Goal: Task Accomplishment & Management: Complete application form

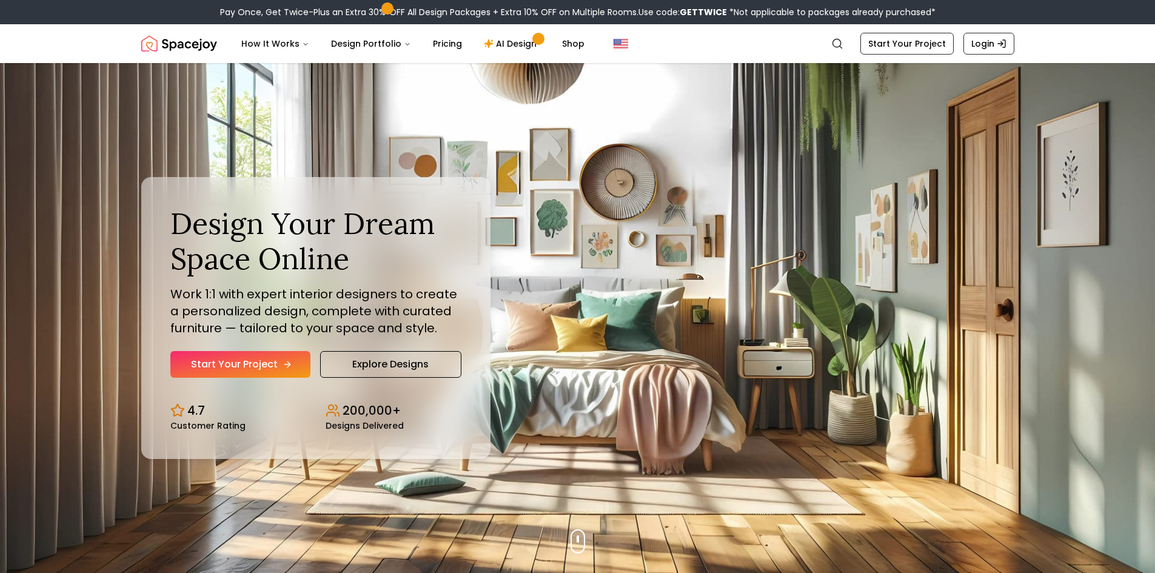
click at [233, 356] on link "Start Your Project" at bounding box center [240, 364] width 140 height 27
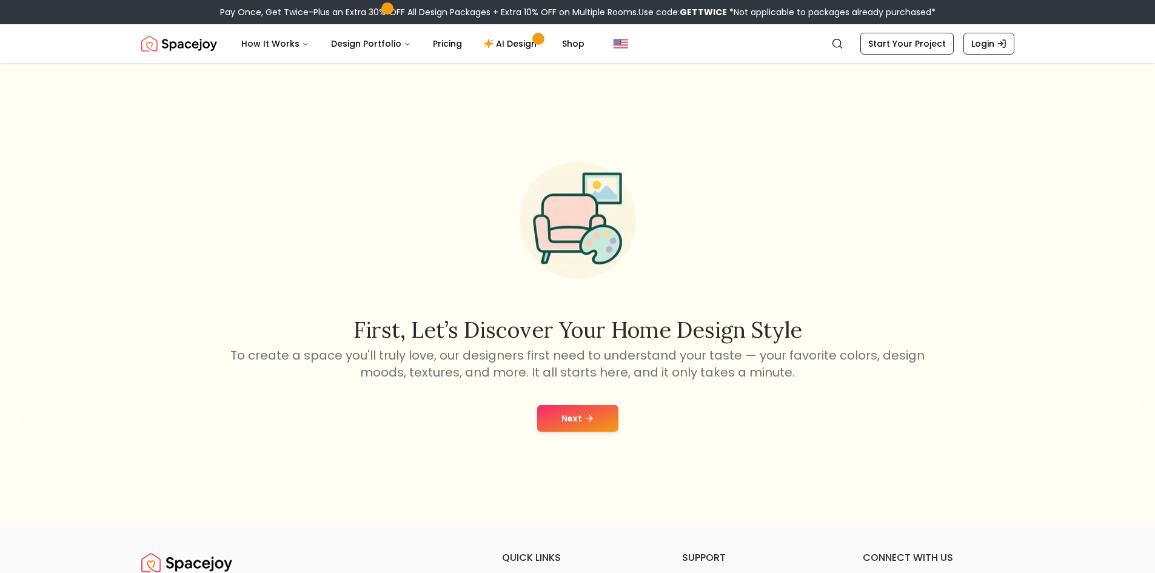
click at [579, 418] on button "Next" at bounding box center [577, 418] width 81 height 27
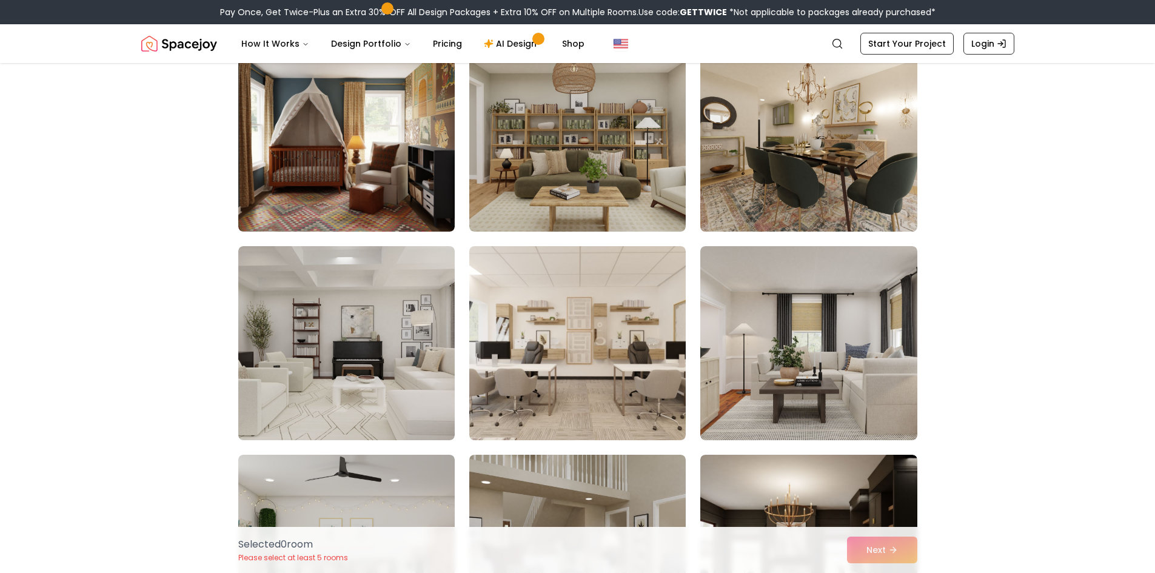
scroll to position [129, 0]
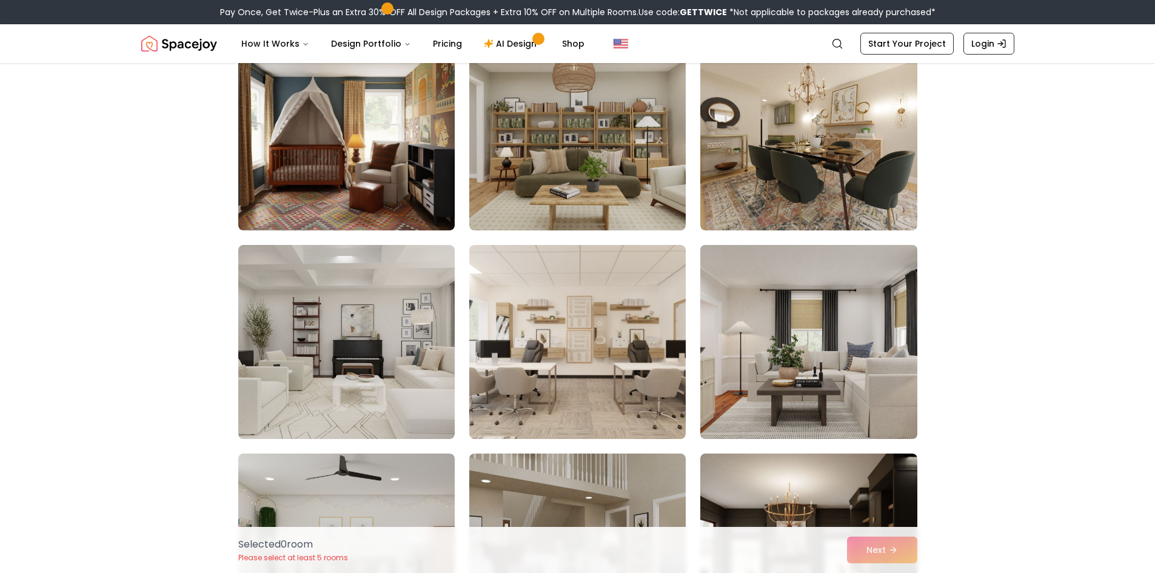
click at [784, 306] on img at bounding box center [808, 342] width 227 height 204
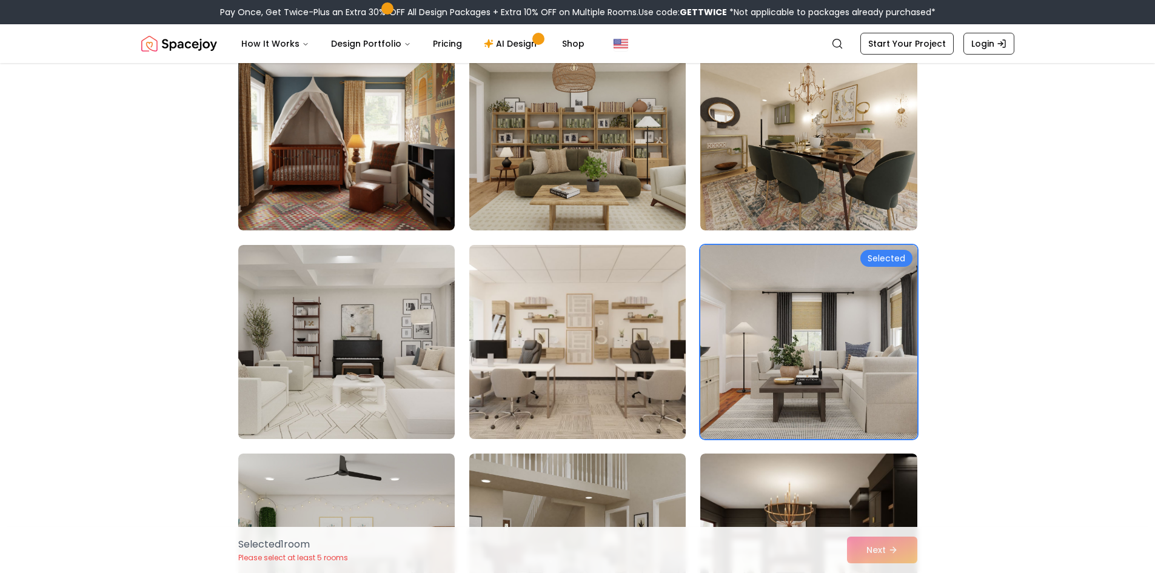
click at [591, 339] on img at bounding box center [577, 342] width 227 height 204
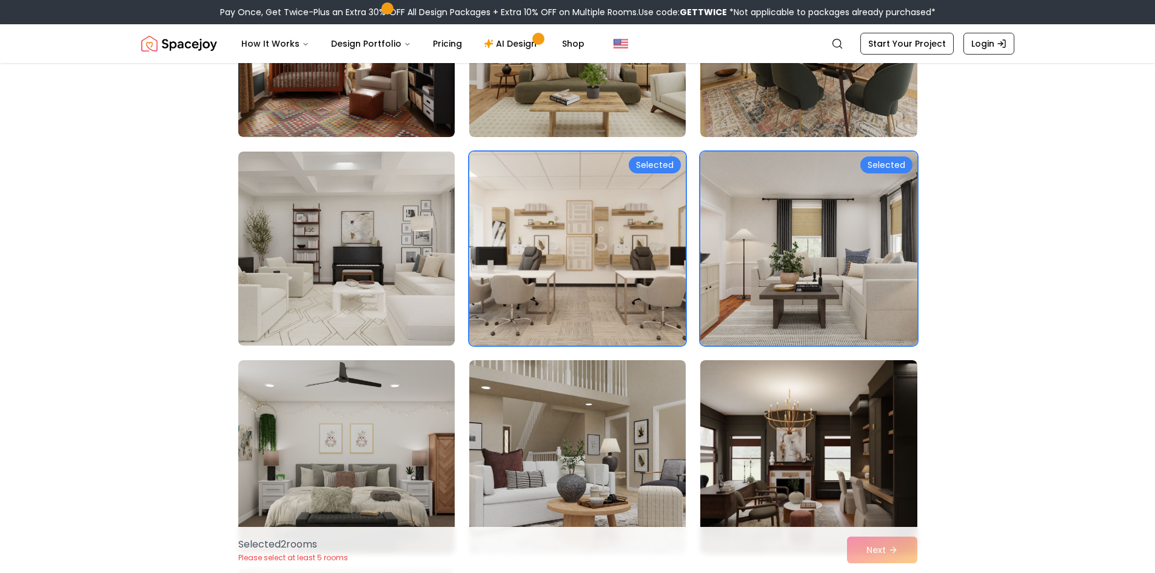
scroll to position [252, 0]
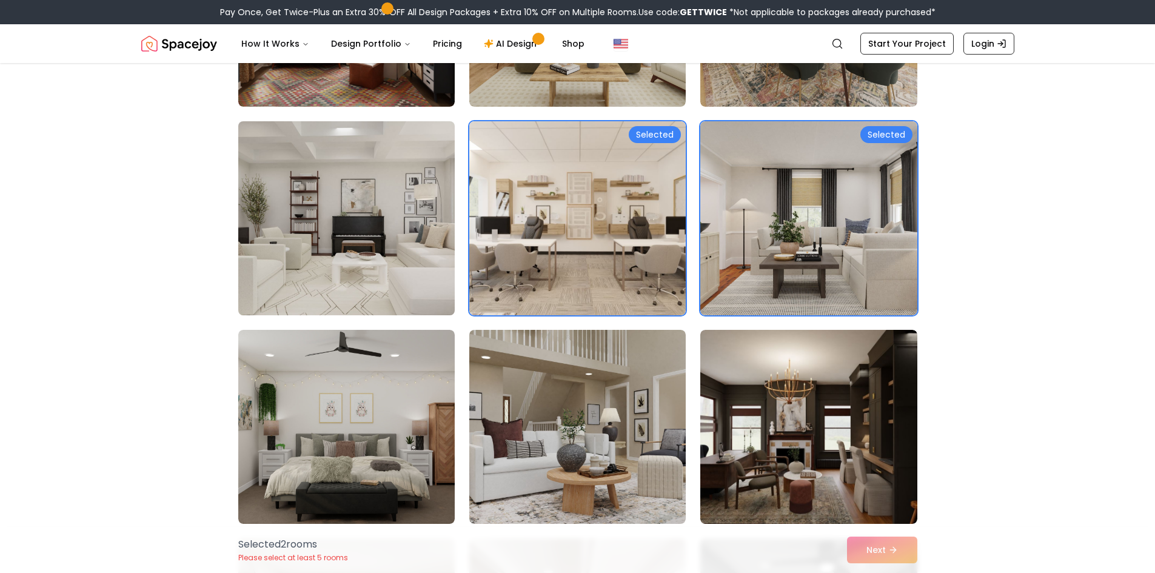
click at [406, 267] on img at bounding box center [346, 218] width 227 height 204
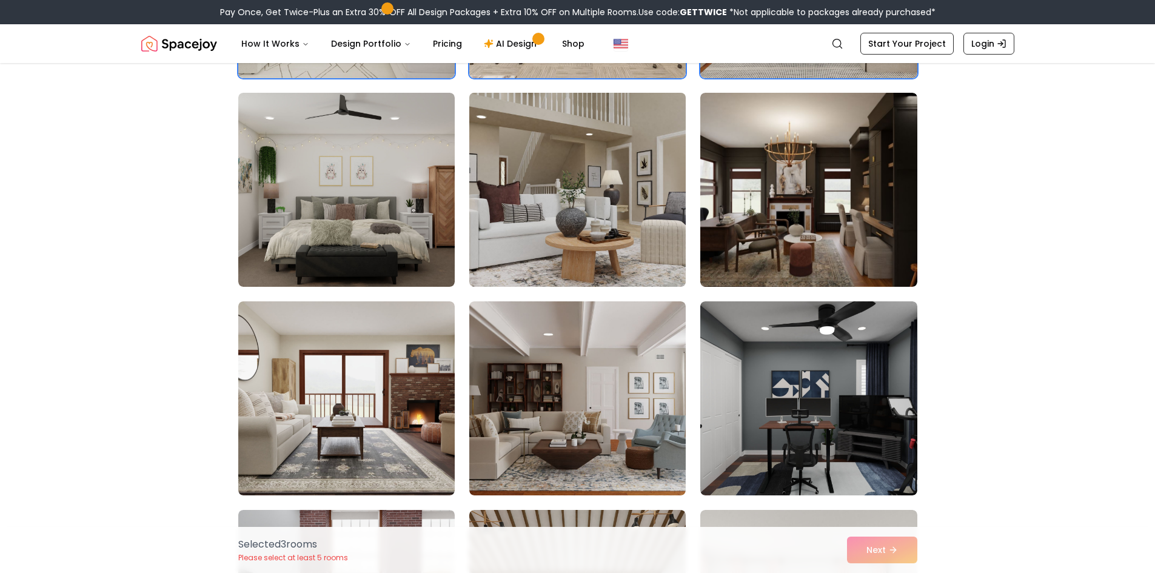
scroll to position [490, 0]
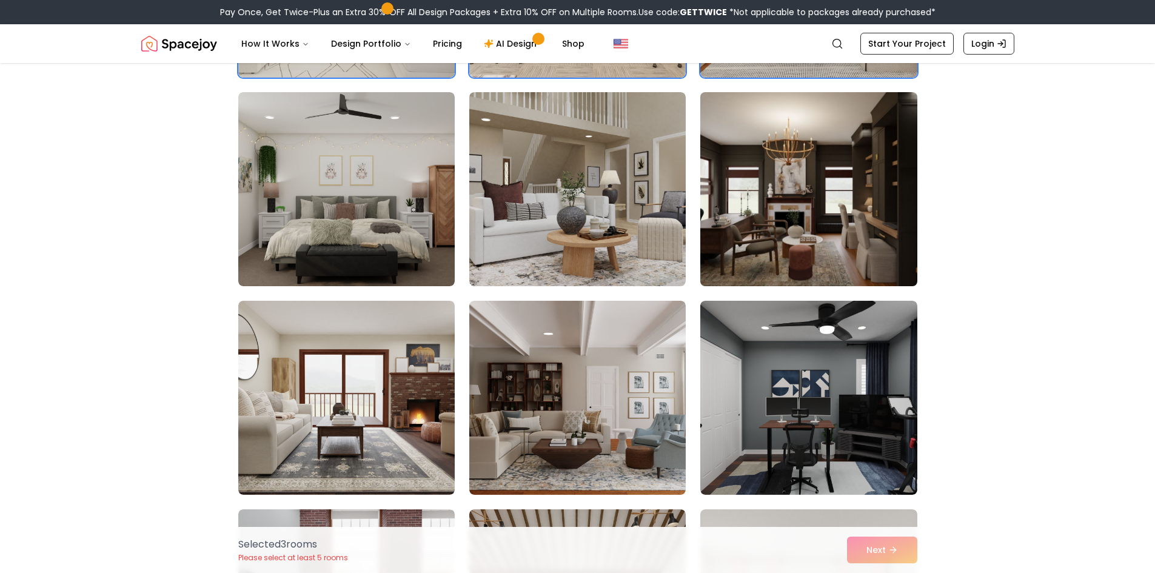
click at [843, 241] on img at bounding box center [808, 189] width 227 height 204
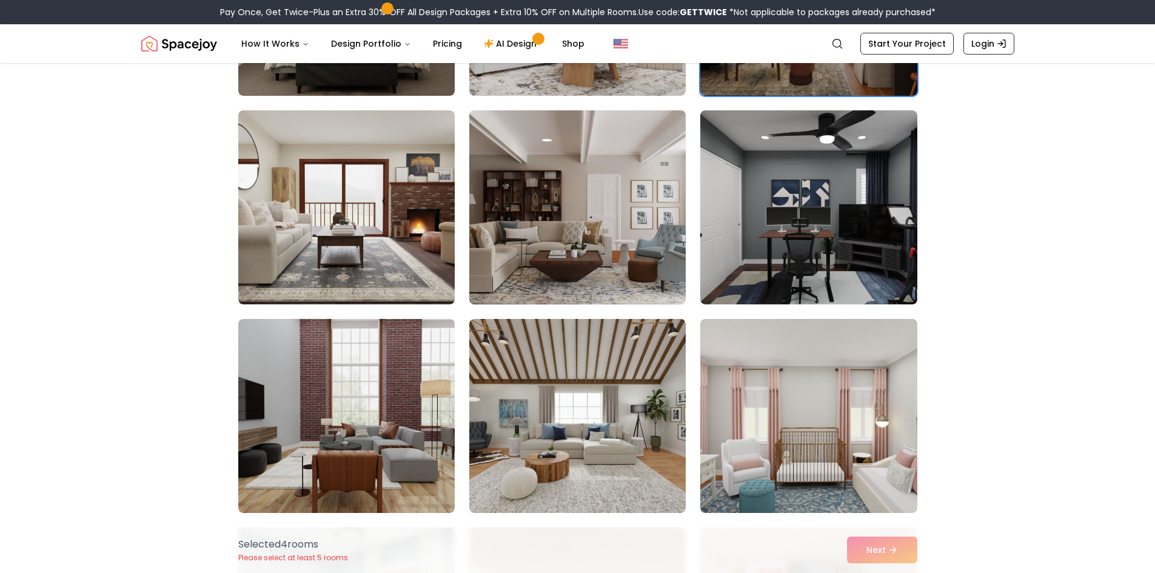
scroll to position [682, 0]
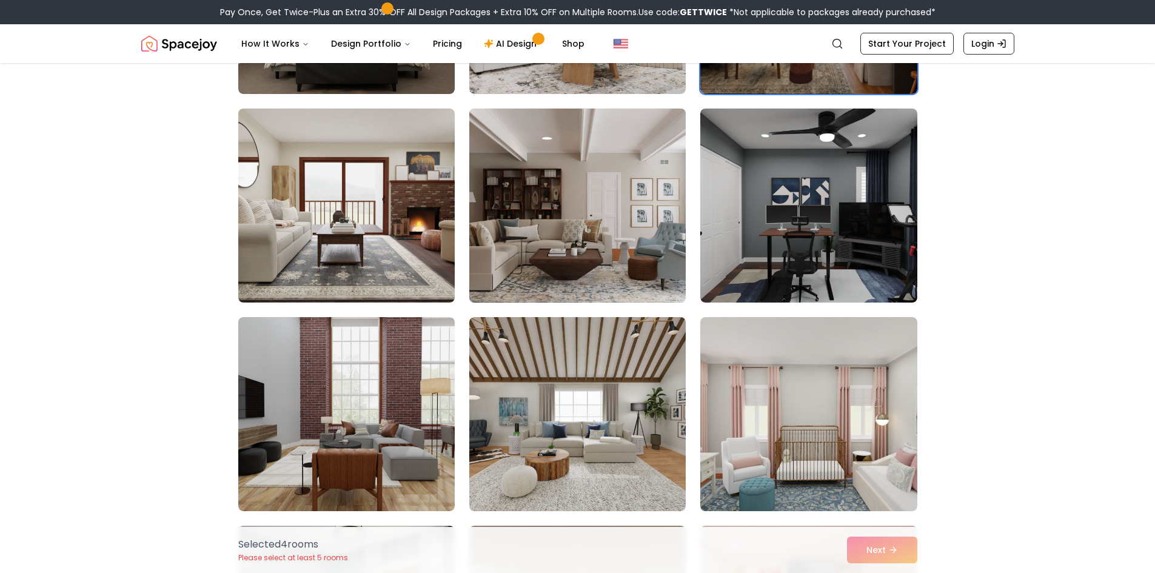
click at [610, 257] on img at bounding box center [577, 206] width 227 height 204
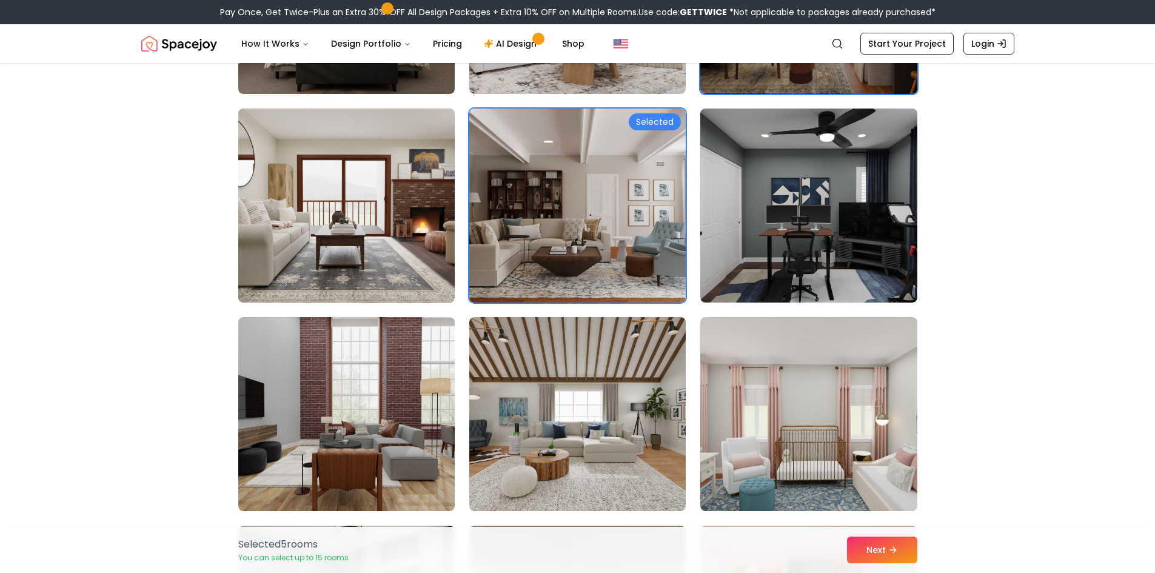
click at [410, 258] on img at bounding box center [346, 206] width 227 height 204
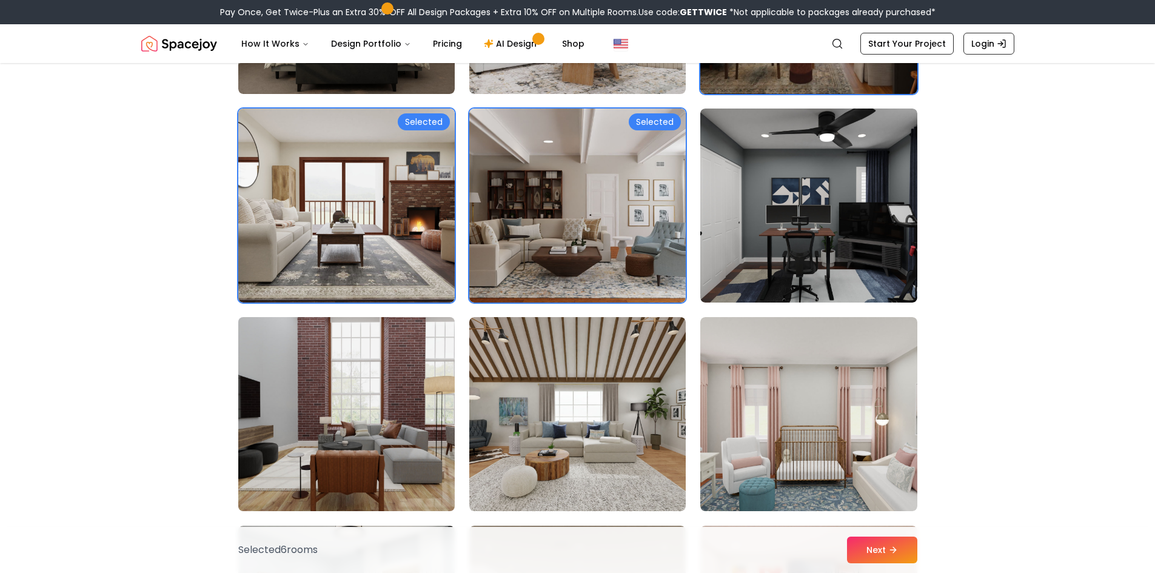
click at [385, 421] on img at bounding box center [346, 414] width 227 height 204
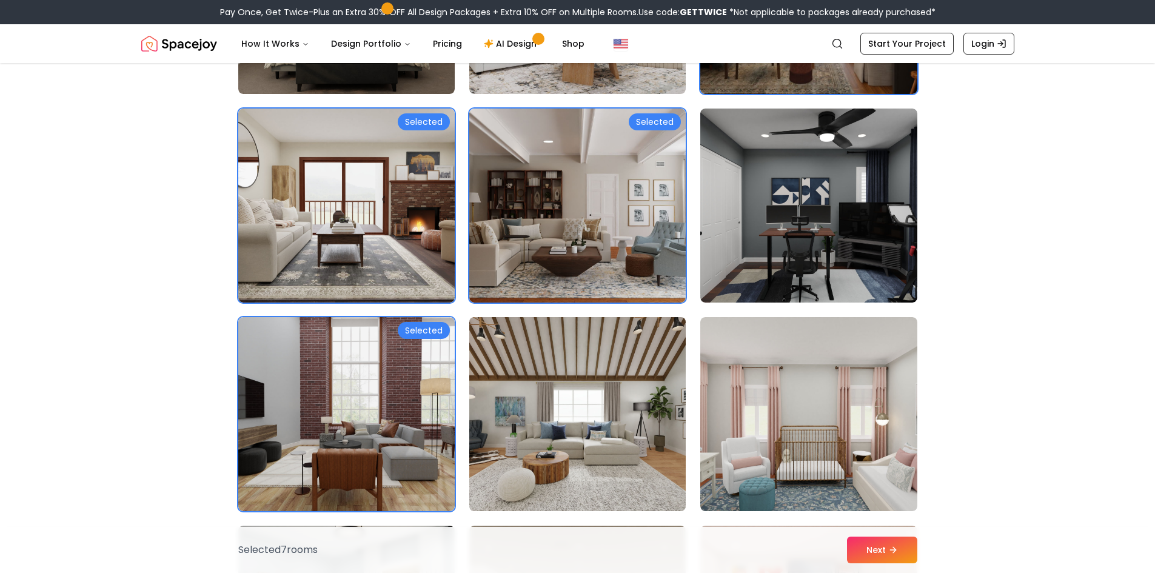
click at [594, 425] on img at bounding box center [577, 414] width 227 height 204
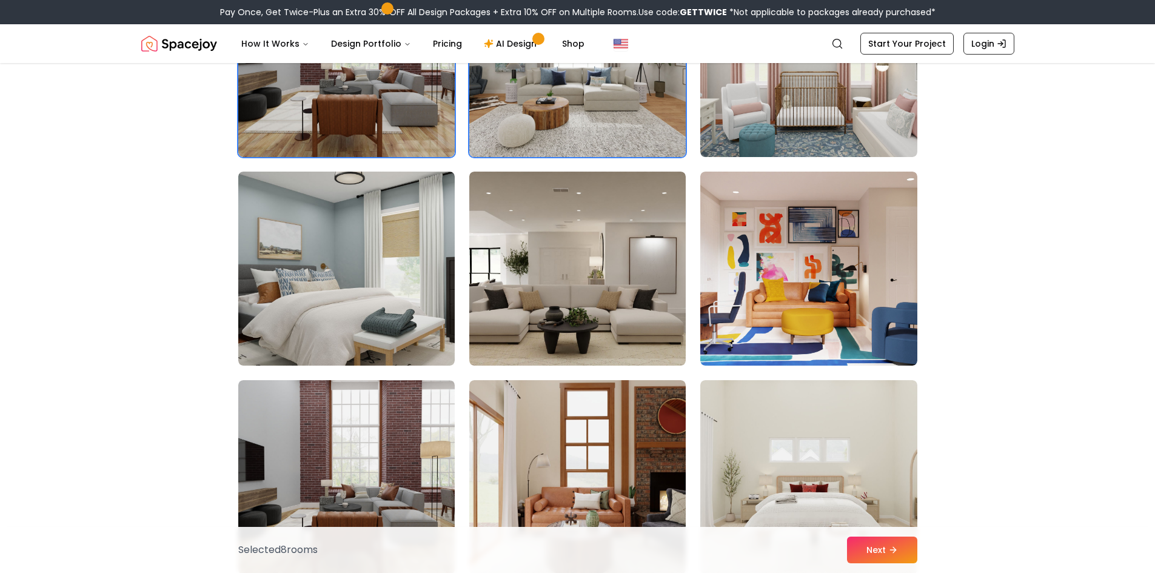
scroll to position [1038, 0]
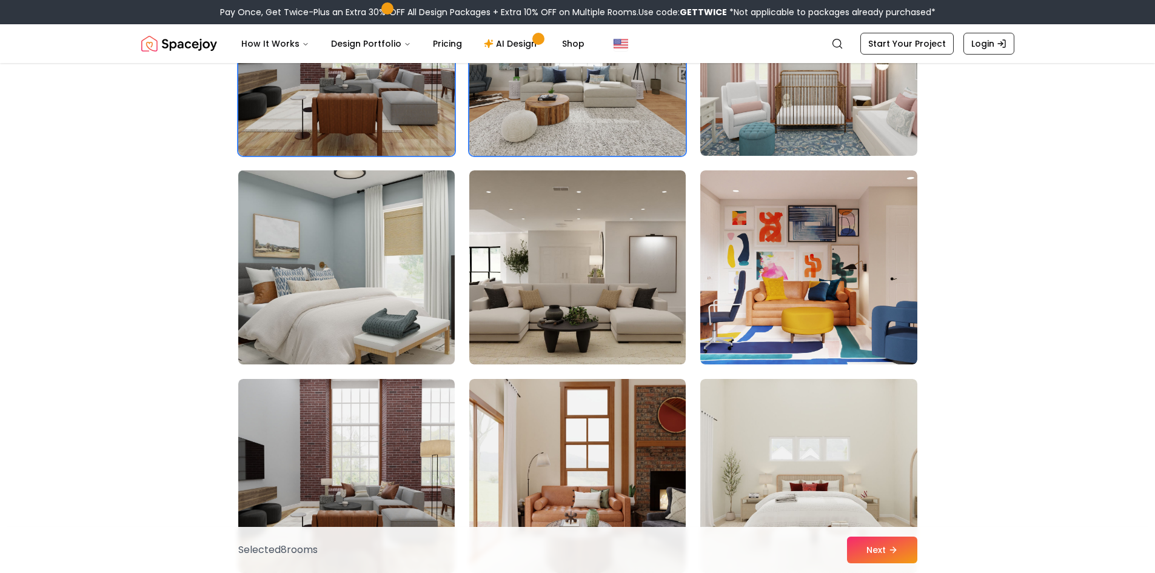
drag, startPoint x: 374, startPoint y: 303, endPoint x: 360, endPoint y: 284, distance: 22.9
click at [360, 284] on img at bounding box center [346, 268] width 227 height 204
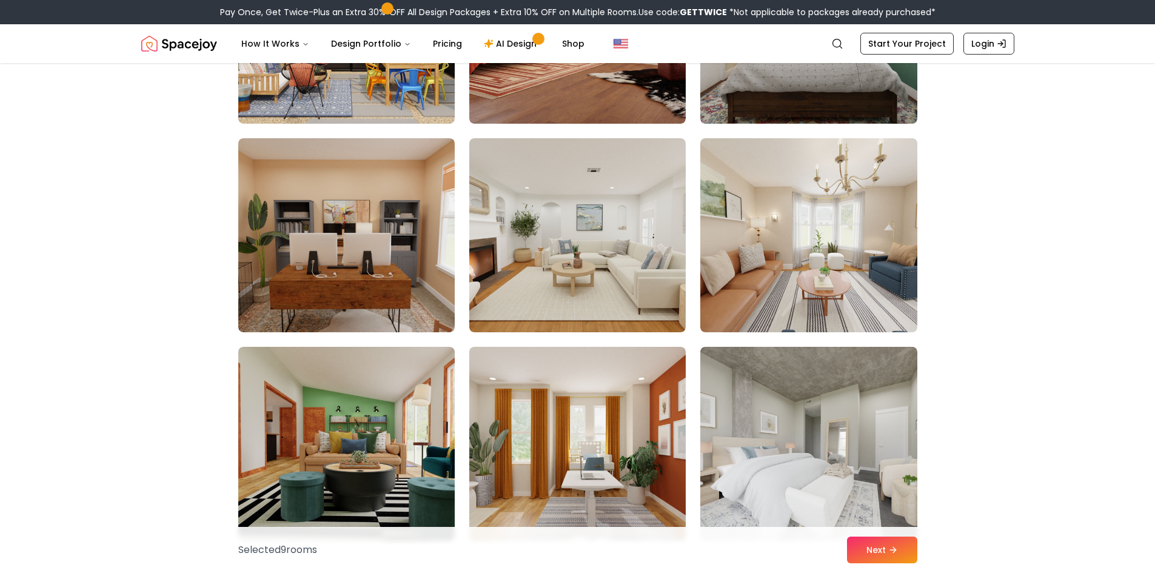
scroll to position [1703, 0]
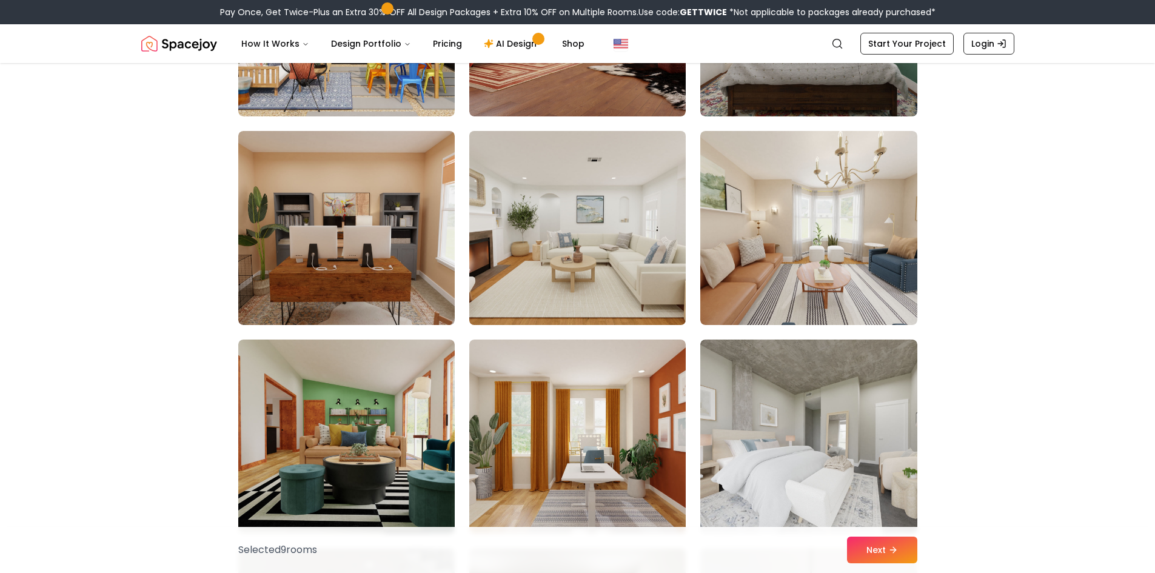
click at [593, 232] on img at bounding box center [577, 228] width 227 height 204
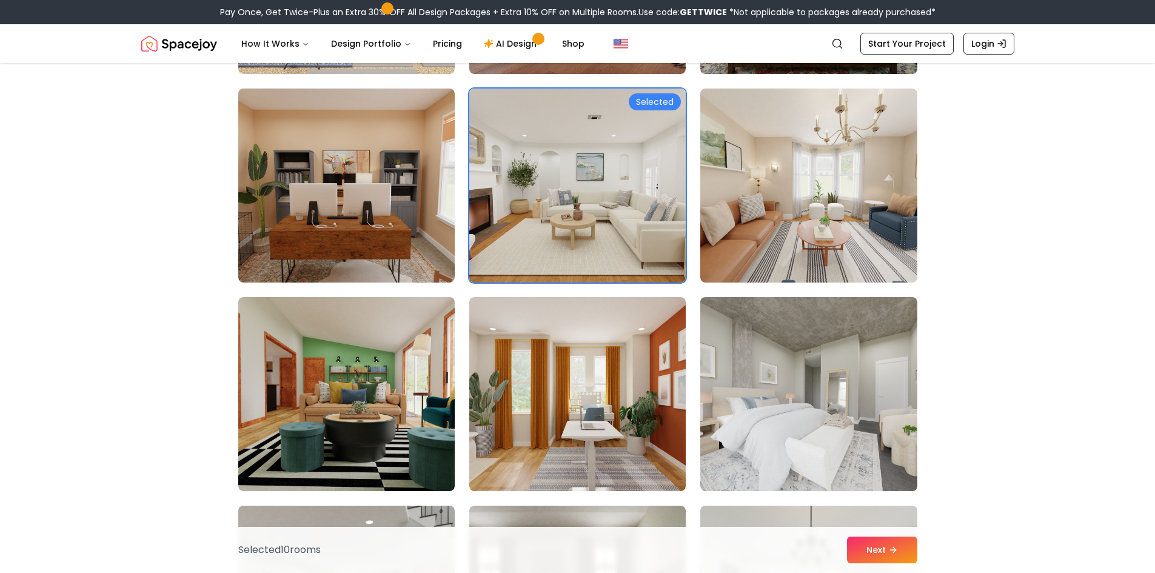
scroll to position [1747, 0]
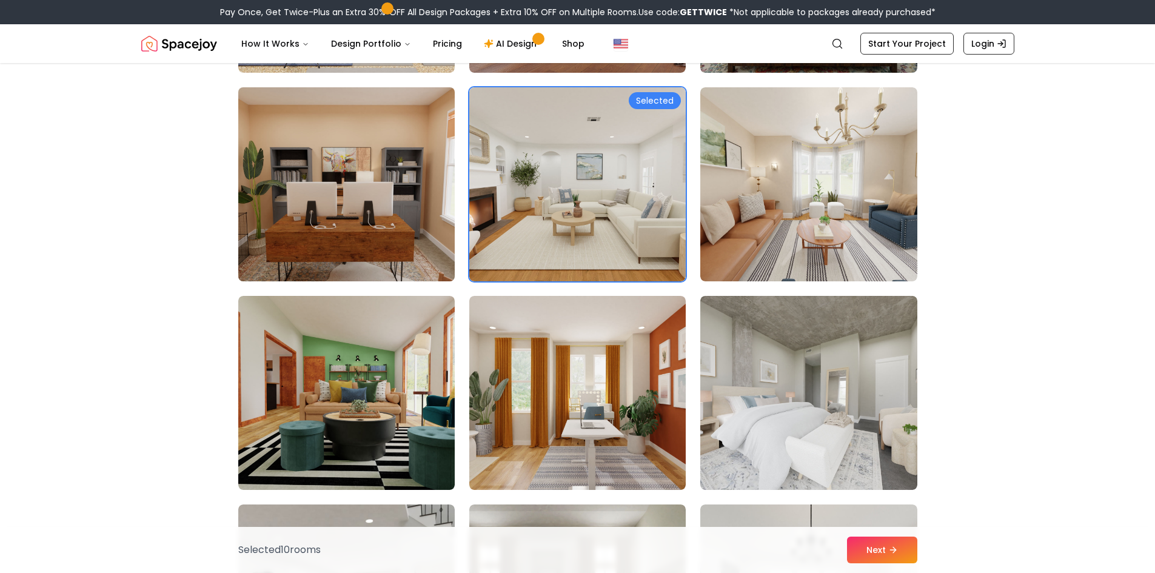
click at [420, 203] on img at bounding box center [346, 184] width 227 height 204
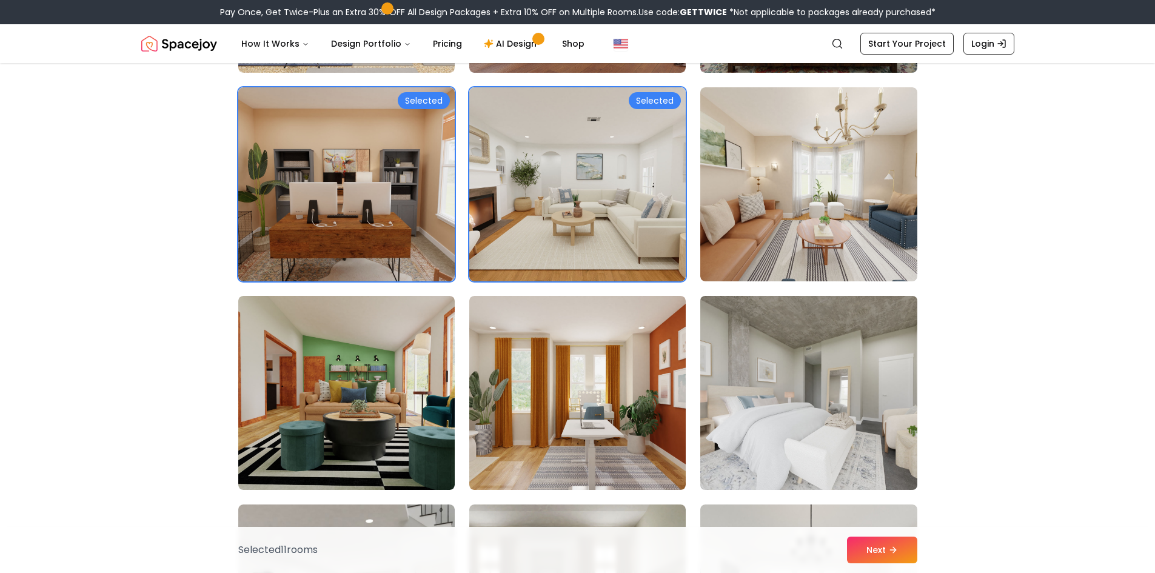
click at [808, 449] on img at bounding box center [808, 393] width 227 height 204
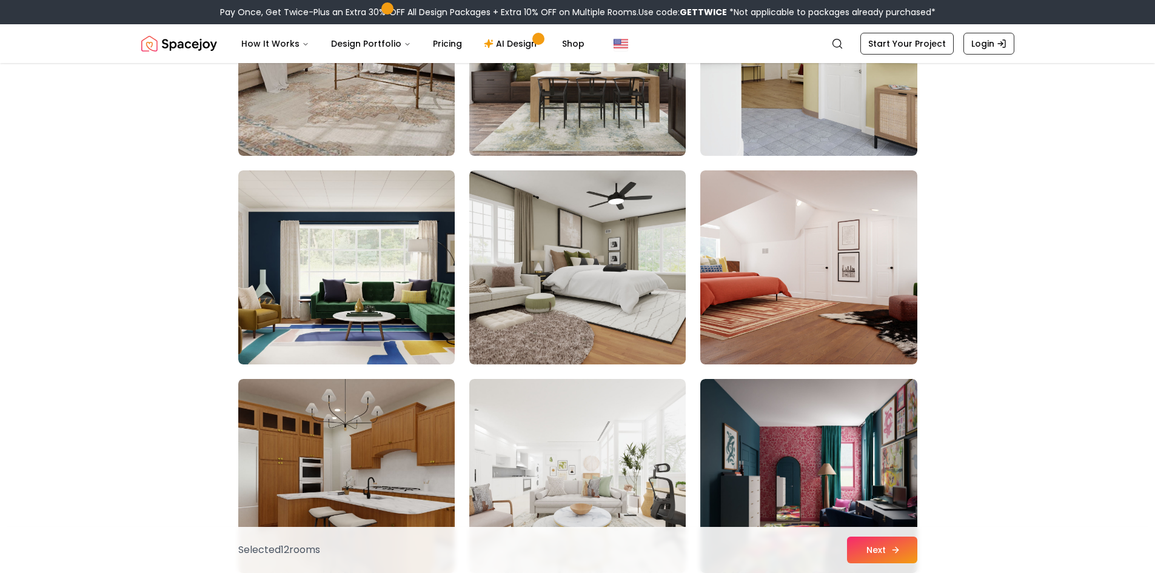
click at [873, 557] on button "Next" at bounding box center [882, 550] width 70 height 27
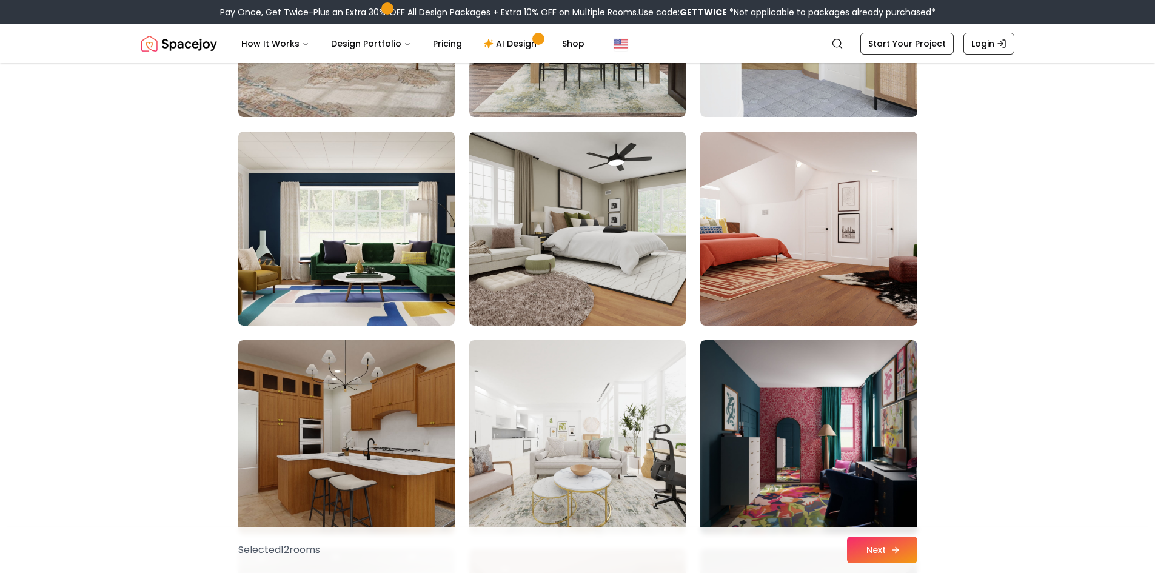
scroll to position [5419, 0]
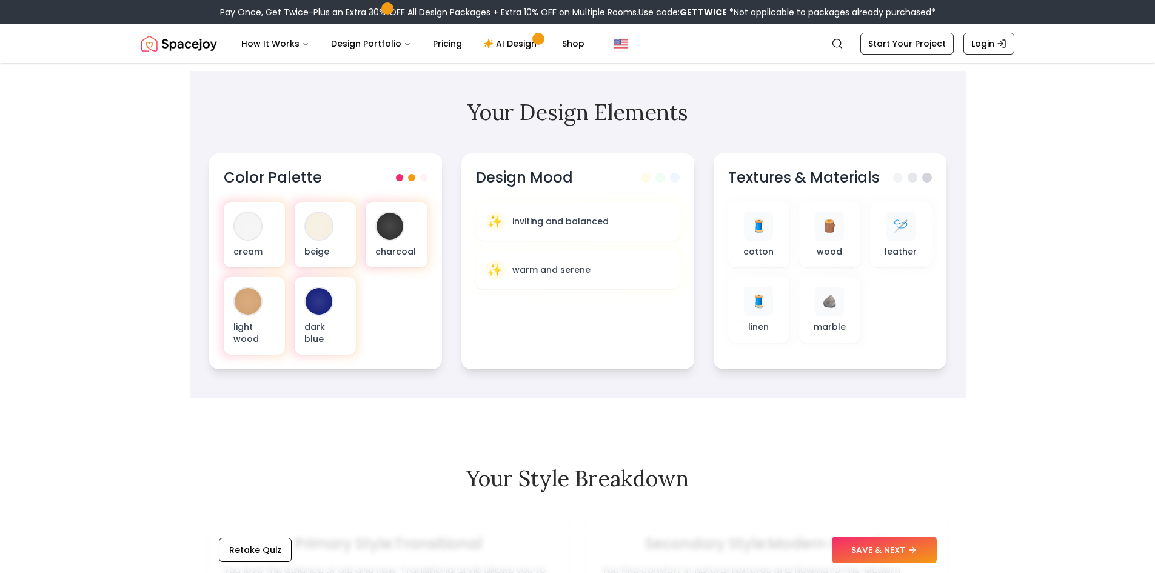
scroll to position [349, 0]
click at [422, 175] on span at bounding box center [425, 175] width 7 height 7
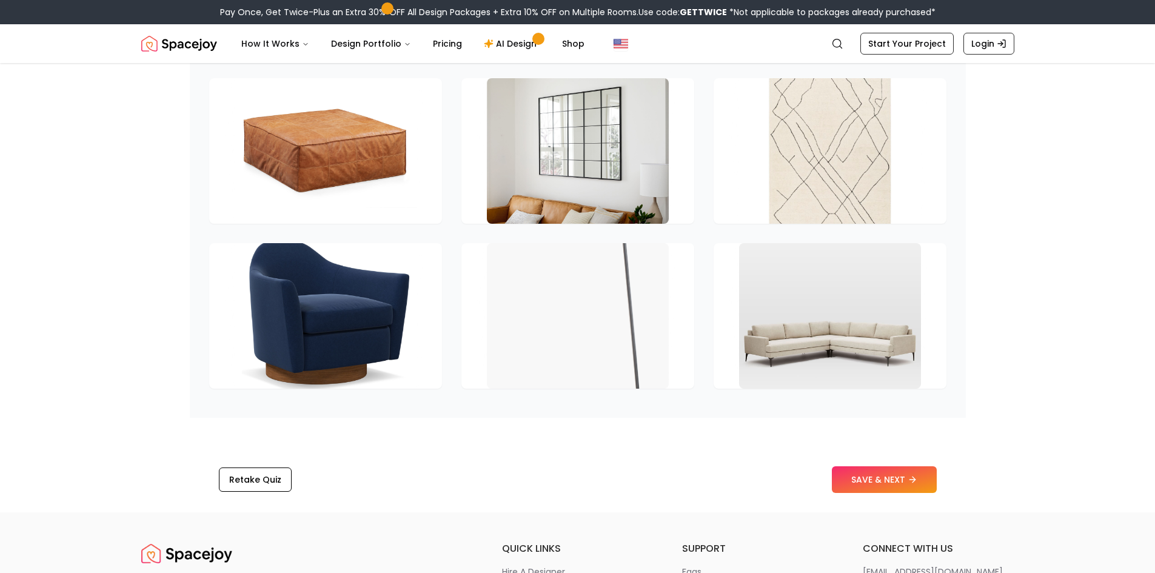
scroll to position [1689, 0]
click at [858, 479] on button "SAVE & NEXT" at bounding box center [884, 479] width 105 height 27
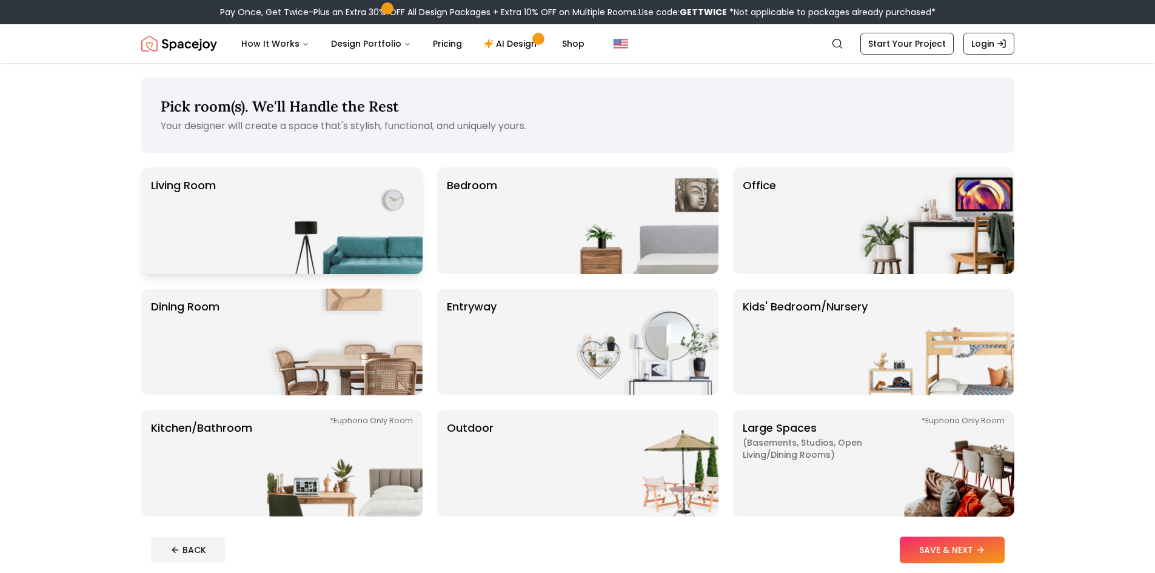
click at [355, 203] on img at bounding box center [344, 220] width 155 height 107
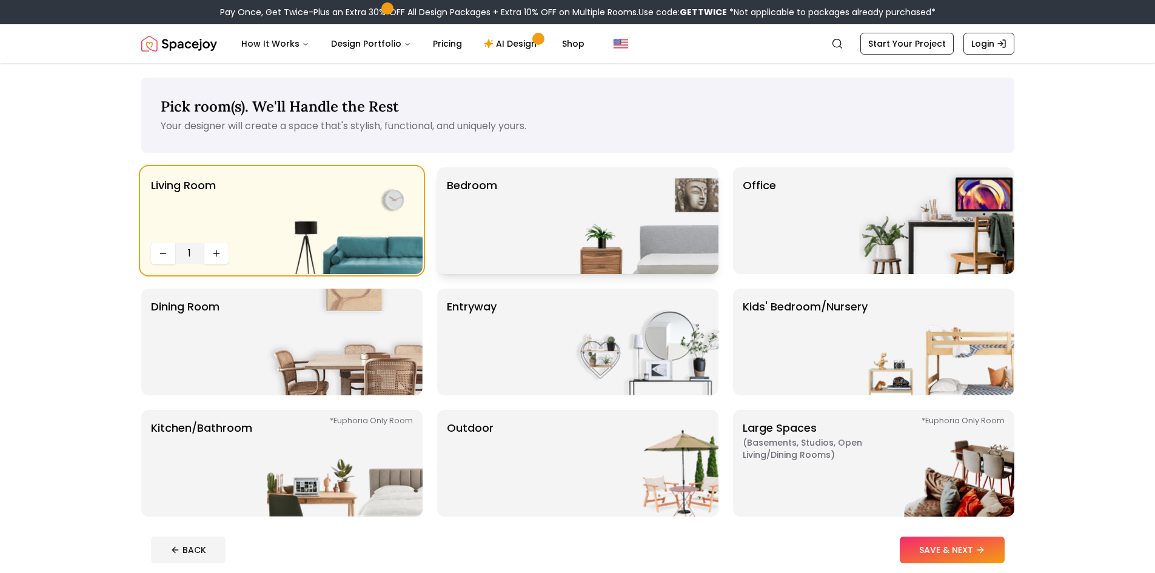
drag, startPoint x: 490, startPoint y: 227, endPoint x: 476, endPoint y: 221, distance: 15.5
click at [476, 221] on p "Bedroom" at bounding box center [472, 220] width 50 height 87
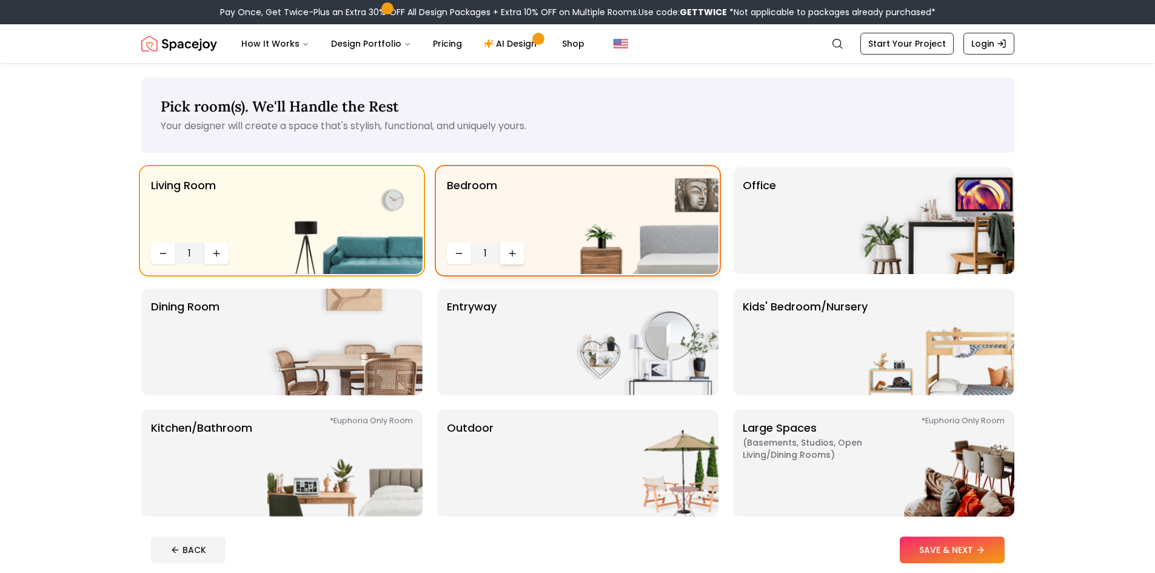
click at [514, 253] on icon "Increase quantity" at bounding box center [513, 254] width 10 height 10
click at [771, 235] on p "Office" at bounding box center [759, 220] width 33 height 87
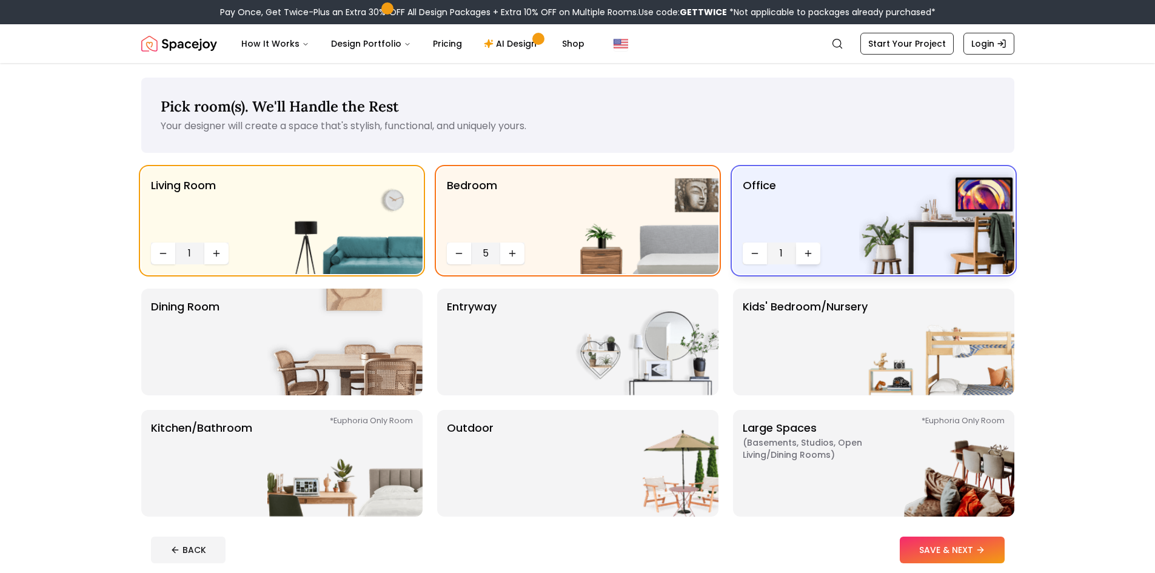
click at [812, 255] on icon "Increase quantity" at bounding box center [809, 254] width 10 height 10
click at [755, 260] on button "Decrease quantity" at bounding box center [755, 254] width 24 height 22
click at [815, 250] on button "Increase quantity" at bounding box center [808, 254] width 24 height 22
click at [749, 261] on button "Decrease quantity" at bounding box center [755, 254] width 24 height 22
click at [301, 318] on img at bounding box center [344, 342] width 155 height 107
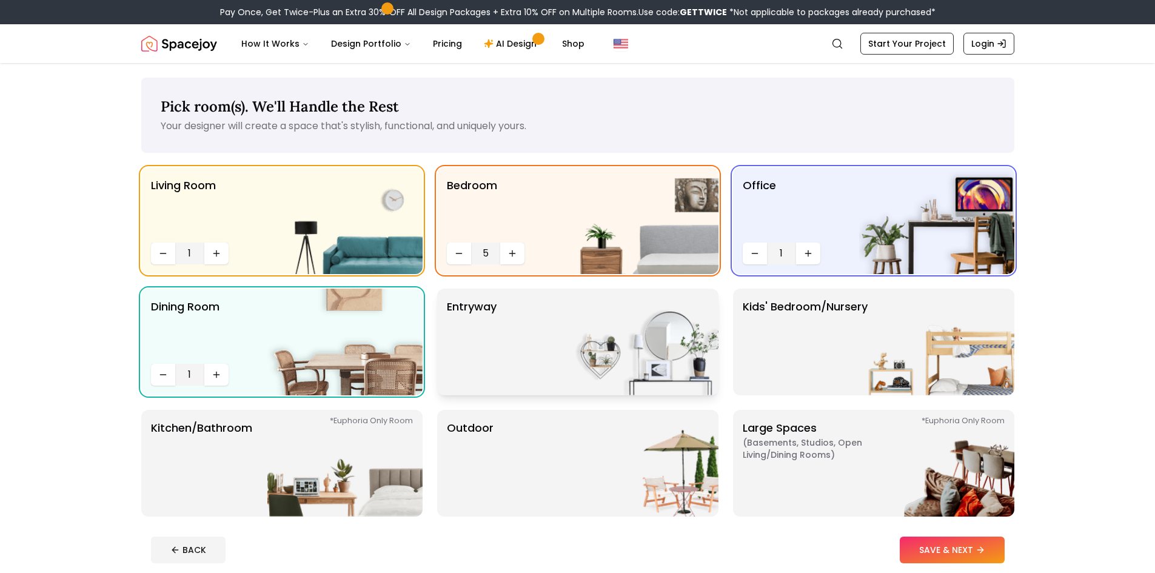
click at [486, 372] on p "entryway" at bounding box center [472, 341] width 50 height 87
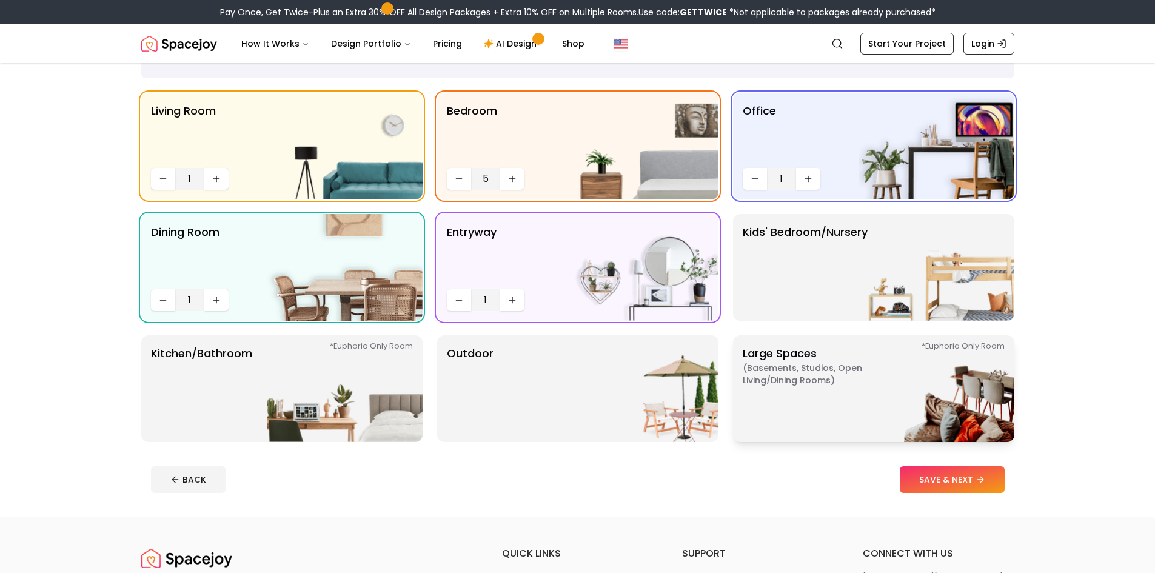
scroll to position [102, 0]
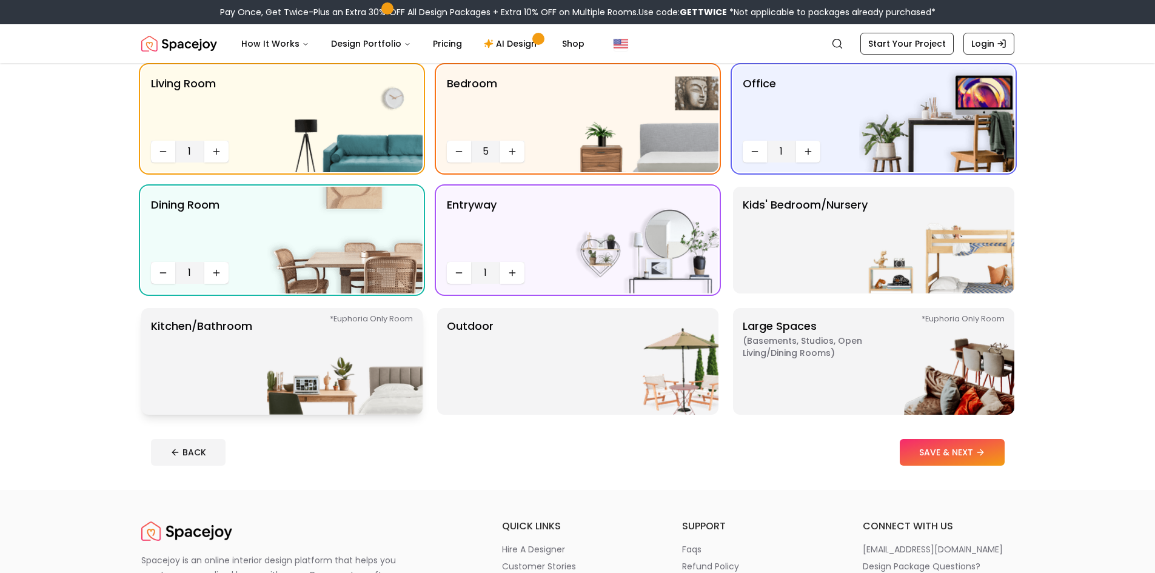
click at [339, 349] on img at bounding box center [344, 361] width 155 height 107
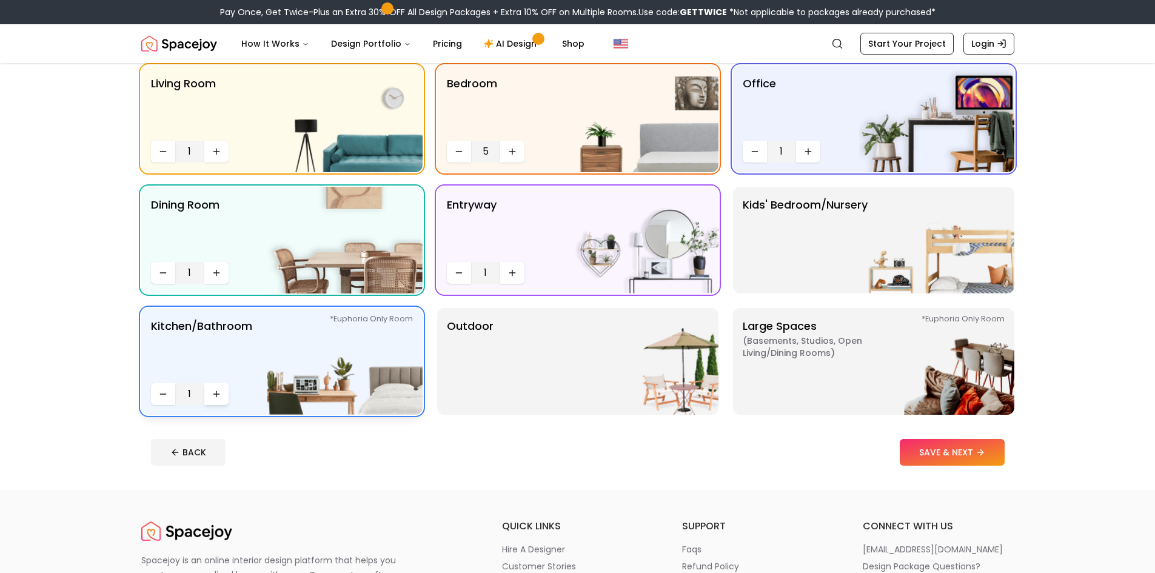
click at [221, 391] on icon "Increase quantity" at bounding box center [217, 394] width 10 height 10
click at [170, 398] on button "Decrease quantity" at bounding box center [163, 394] width 24 height 22
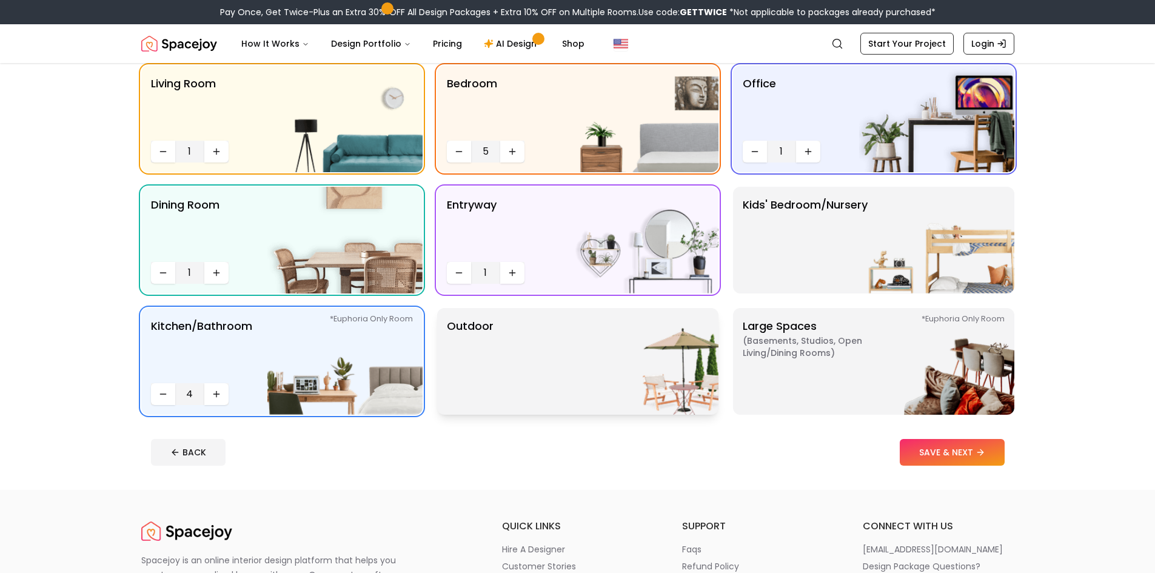
click at [587, 378] on img at bounding box center [640, 361] width 155 height 107
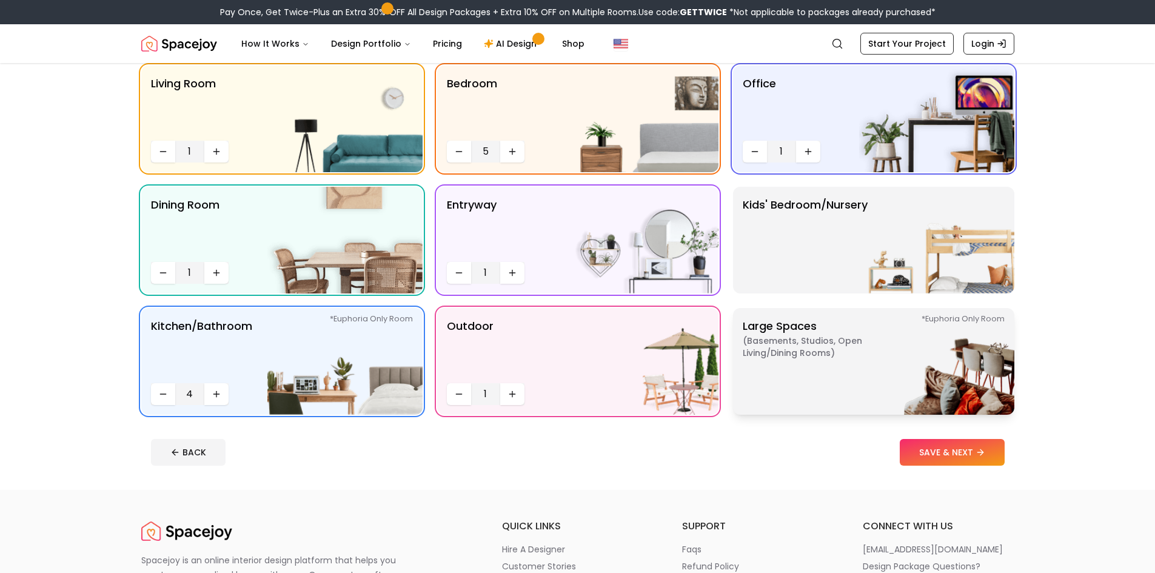
click at [778, 358] on span "( Basements, Studios, Open living/dining rooms )" at bounding box center [819, 347] width 152 height 24
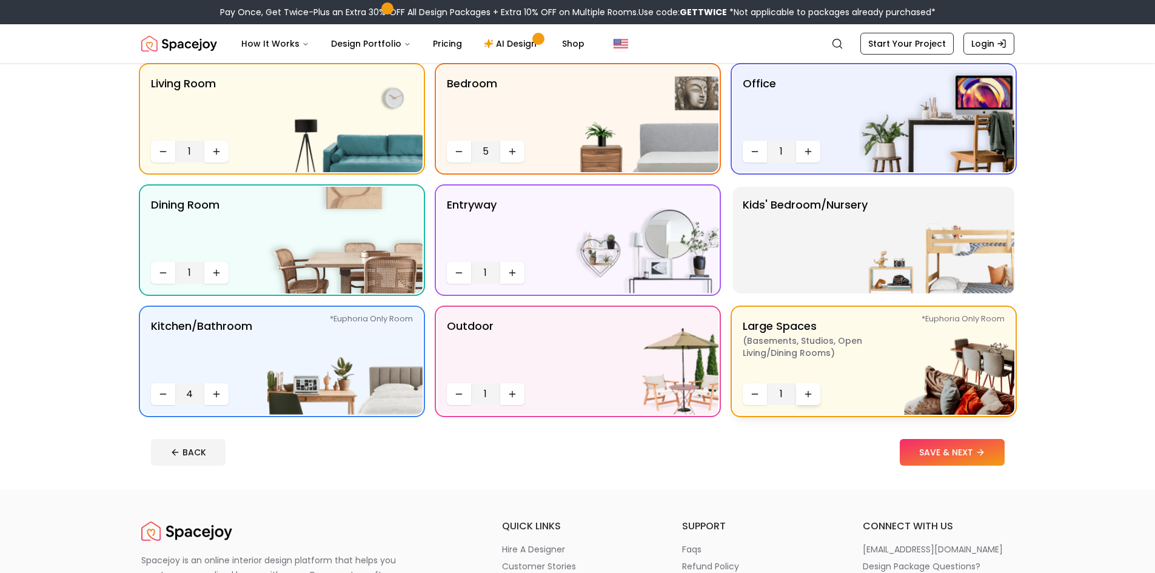
click at [813, 394] on icon "Increase quantity" at bounding box center [809, 394] width 10 height 10
click at [952, 468] on footer "BACK SAVE & NEXT" at bounding box center [577, 452] width 873 height 46
click at [930, 443] on button "SAVE & NEXT" at bounding box center [952, 452] width 105 height 27
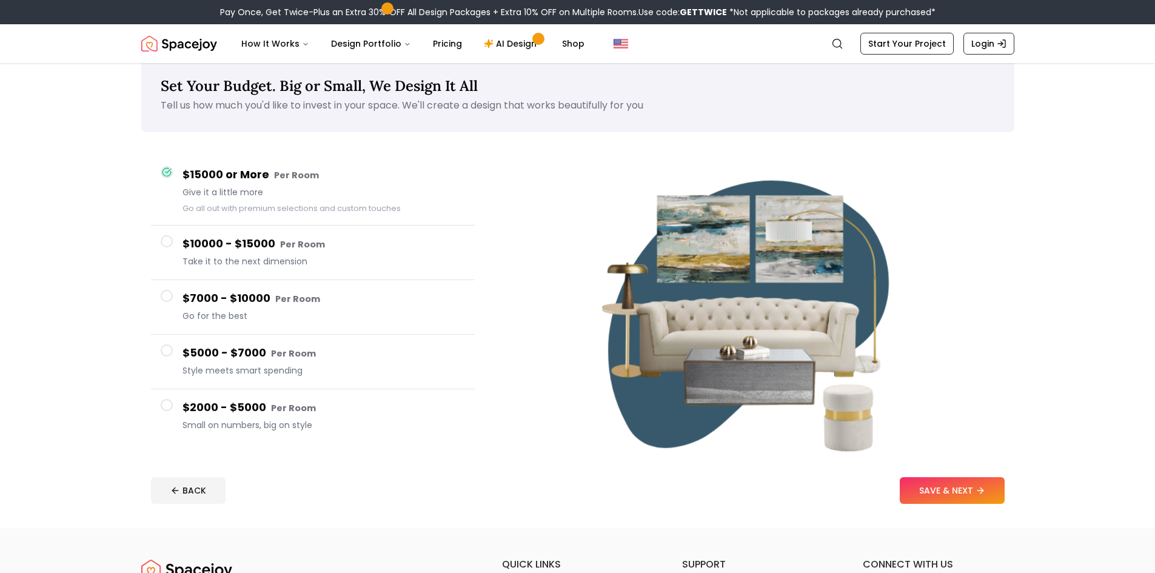
scroll to position [21, 0]
click at [923, 499] on button "SAVE & NEXT" at bounding box center [952, 490] width 105 height 27
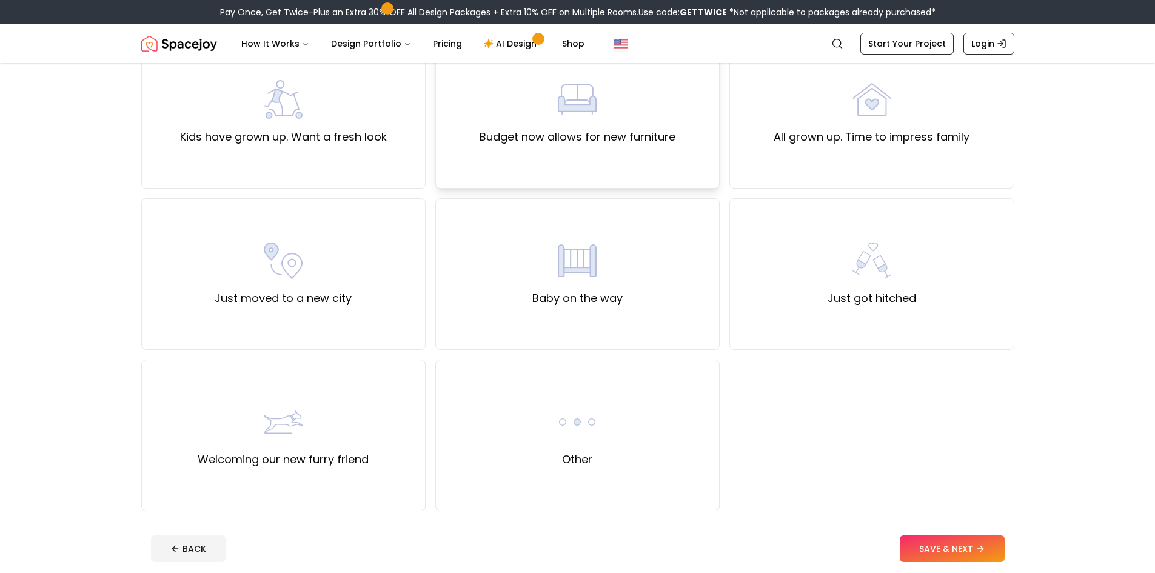
scroll to position [292, 0]
click at [850, 135] on label "All grown up. Time to impress family" at bounding box center [872, 136] width 196 height 17
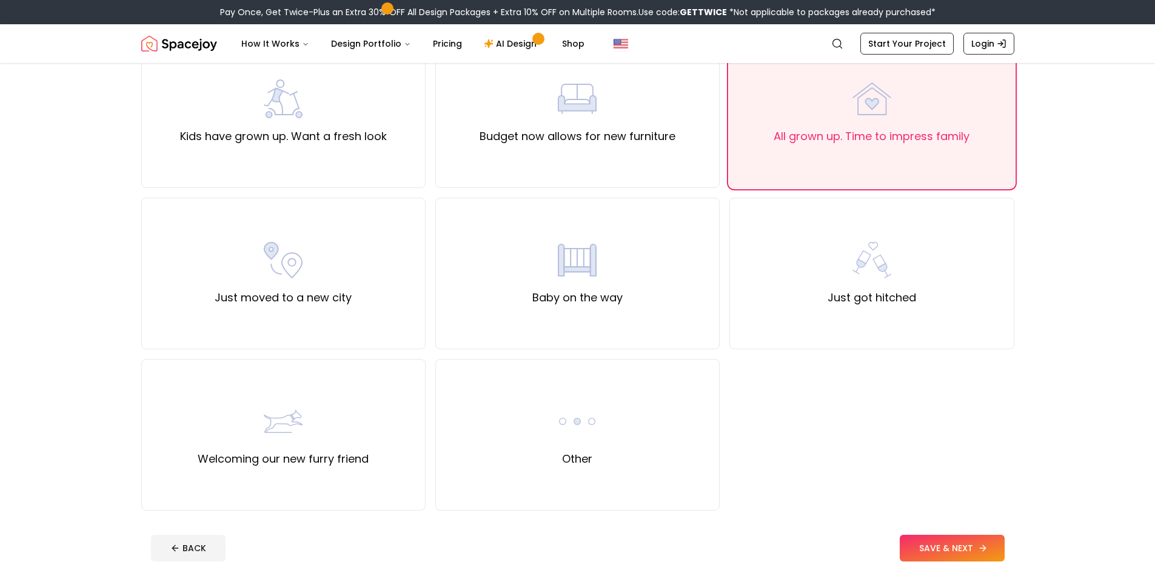
click at [949, 552] on button "SAVE & NEXT" at bounding box center [952, 548] width 105 height 27
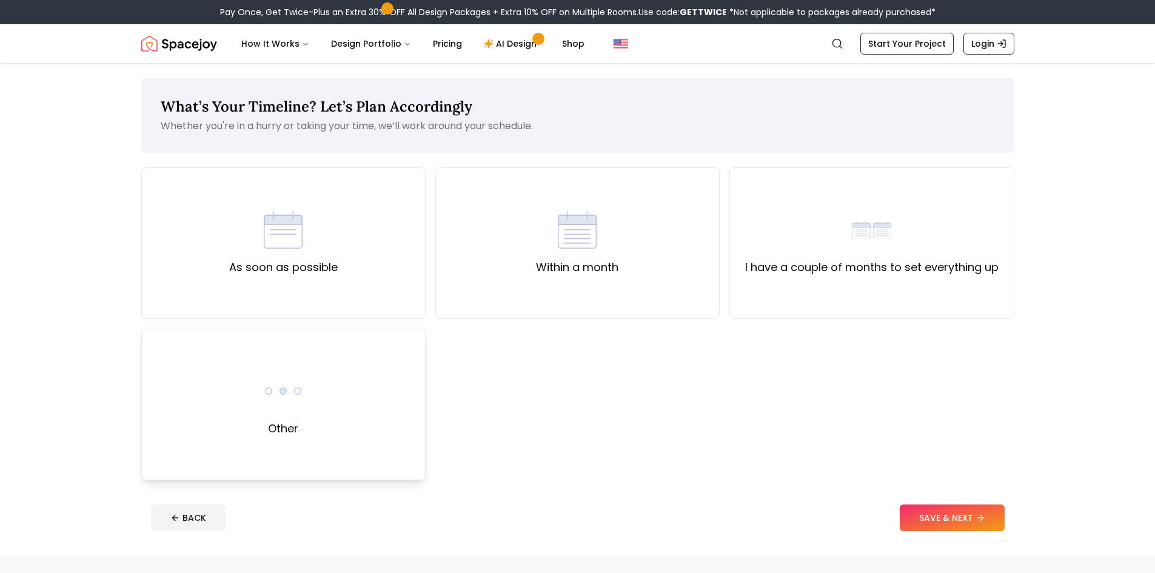
click at [346, 375] on div "Other" at bounding box center [283, 405] width 284 height 152
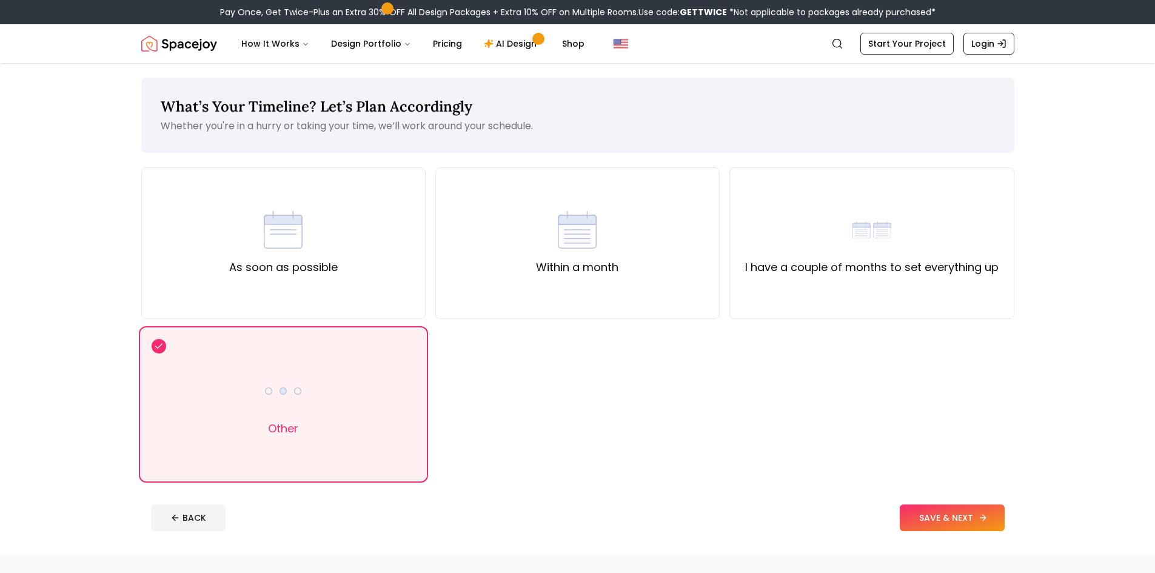
click at [939, 525] on button "SAVE & NEXT" at bounding box center [952, 518] width 105 height 27
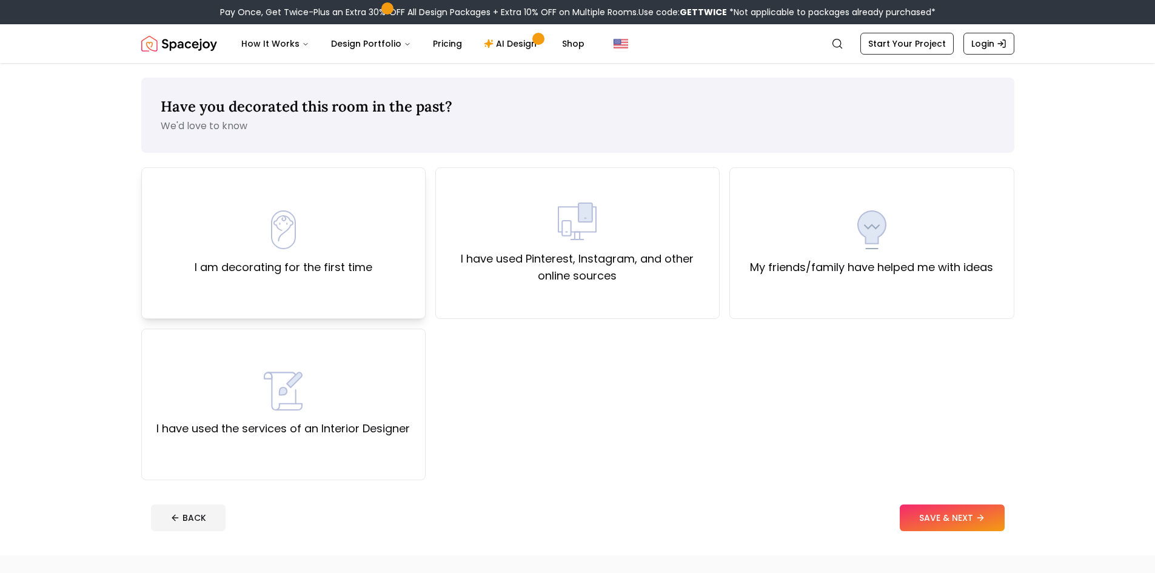
click at [335, 286] on div "I am decorating for the first time" at bounding box center [283, 243] width 284 height 152
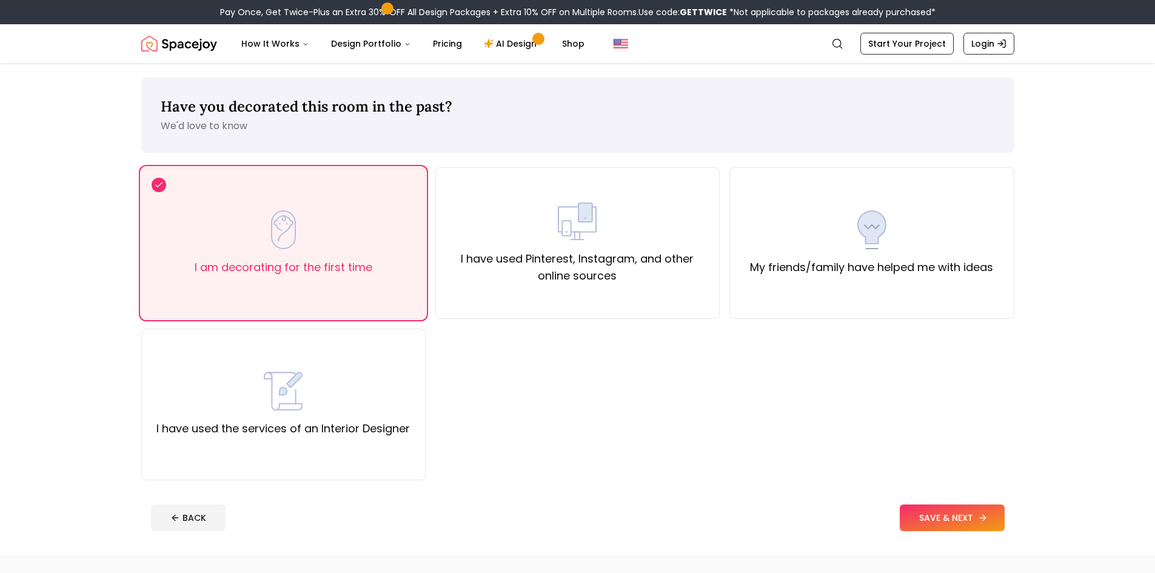
click at [922, 513] on button "SAVE & NEXT" at bounding box center [952, 518] width 105 height 27
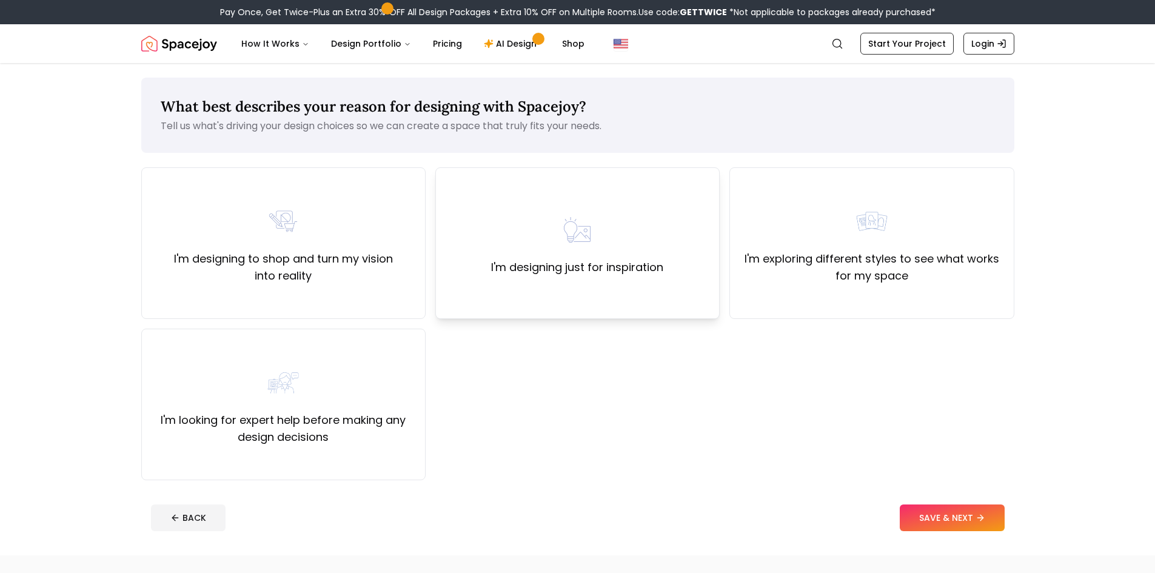
click at [663, 280] on div "I'm designing just for inspiration" at bounding box center [577, 243] width 284 height 152
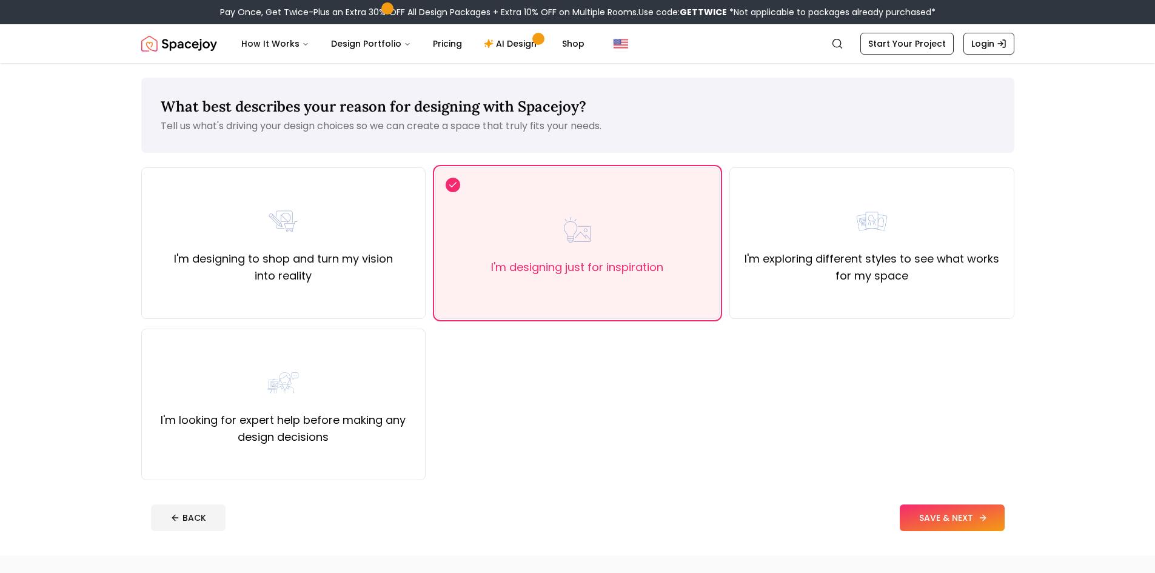
click at [960, 515] on button "SAVE & NEXT" at bounding box center [952, 518] width 105 height 27
